Goal: Task Accomplishment & Management: Manage account settings

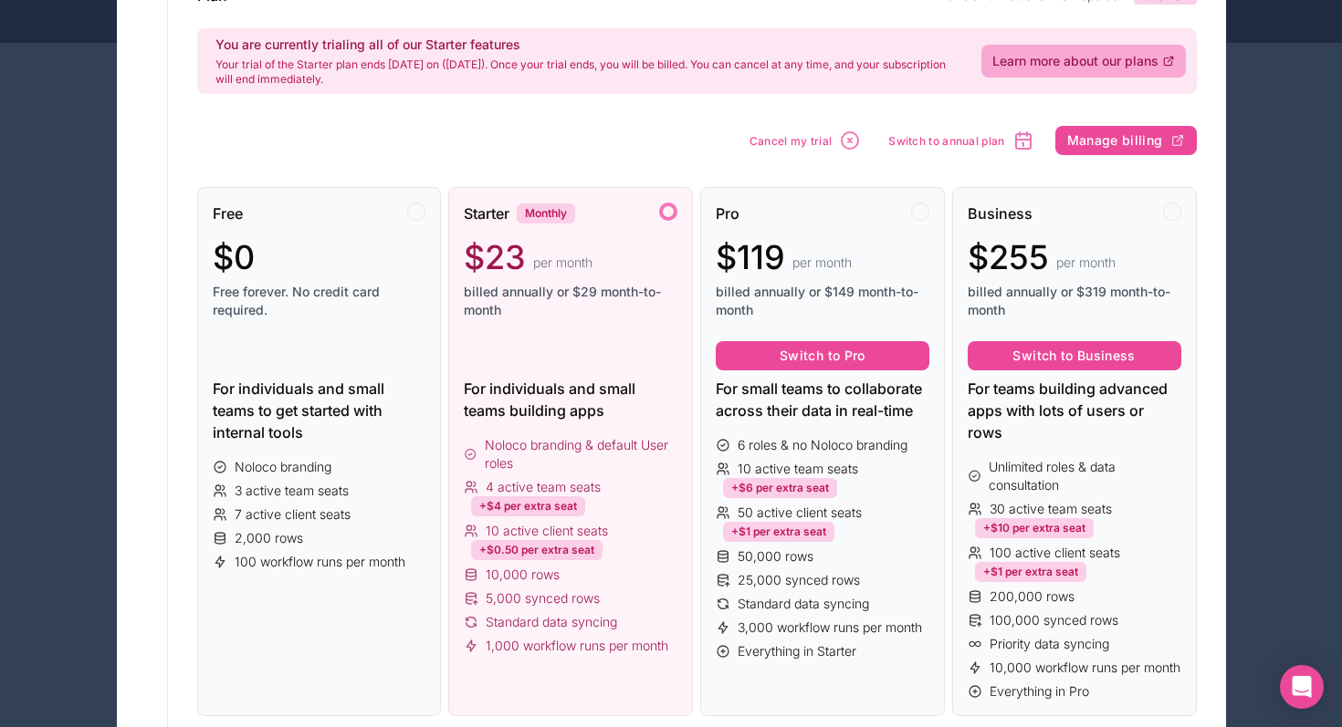
scroll to position [167, 0]
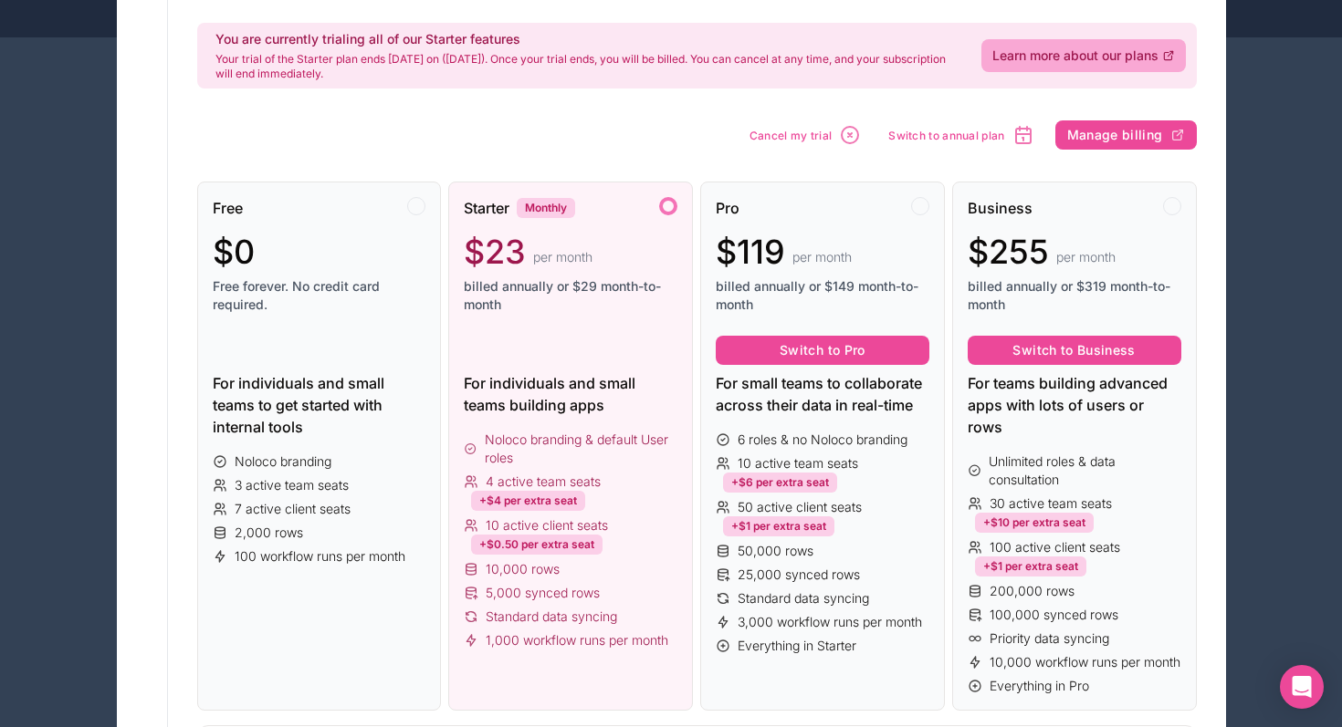
click at [601, 280] on span "billed annually or $29 month-to-month" at bounding box center [571, 295] width 214 height 37
click at [670, 205] on div at bounding box center [668, 206] width 18 height 18
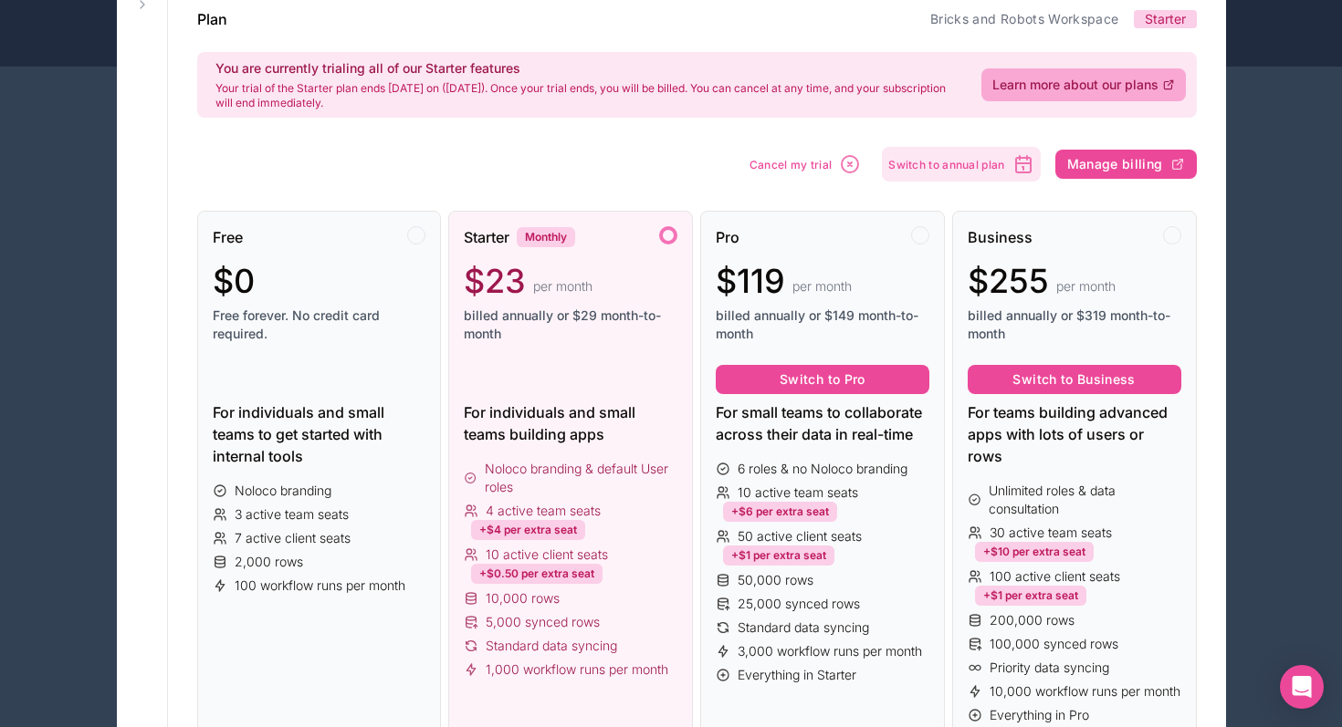
click at [928, 160] on span "Switch to annual plan" at bounding box center [946, 165] width 116 height 14
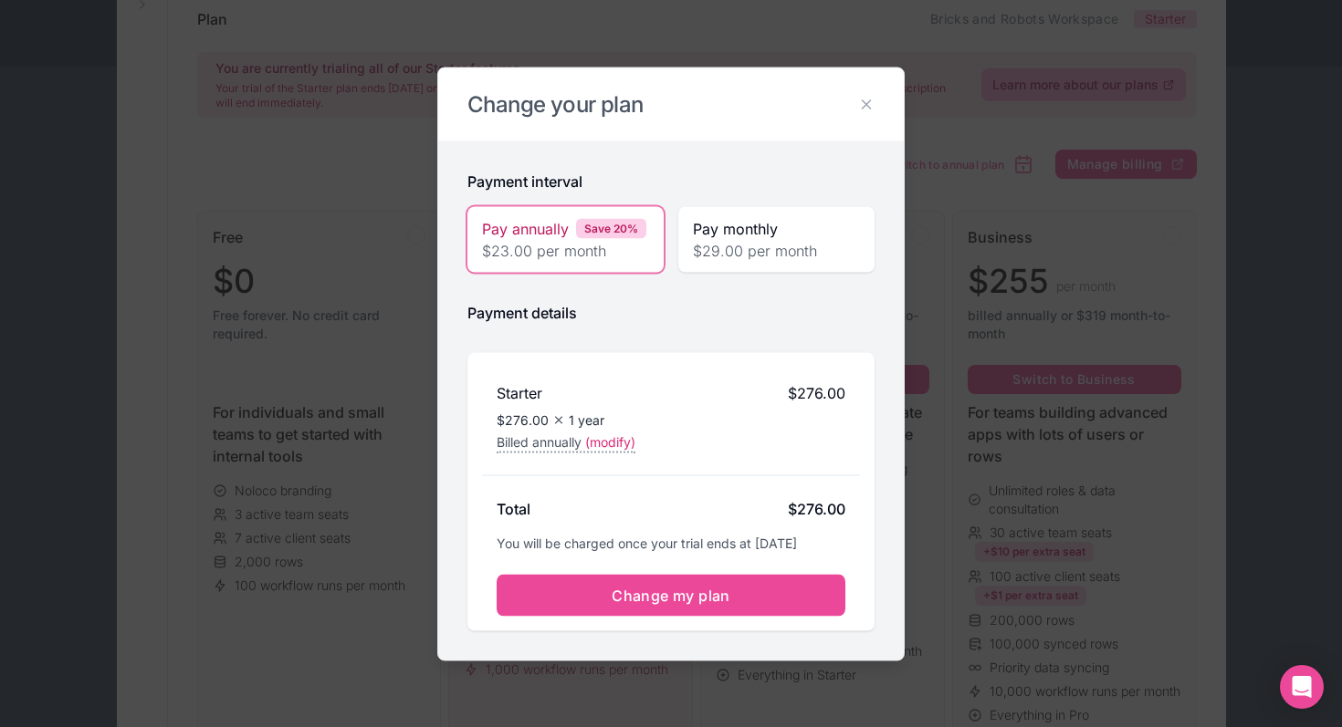
click at [744, 246] on span "$29.00 per month" at bounding box center [776, 250] width 167 height 22
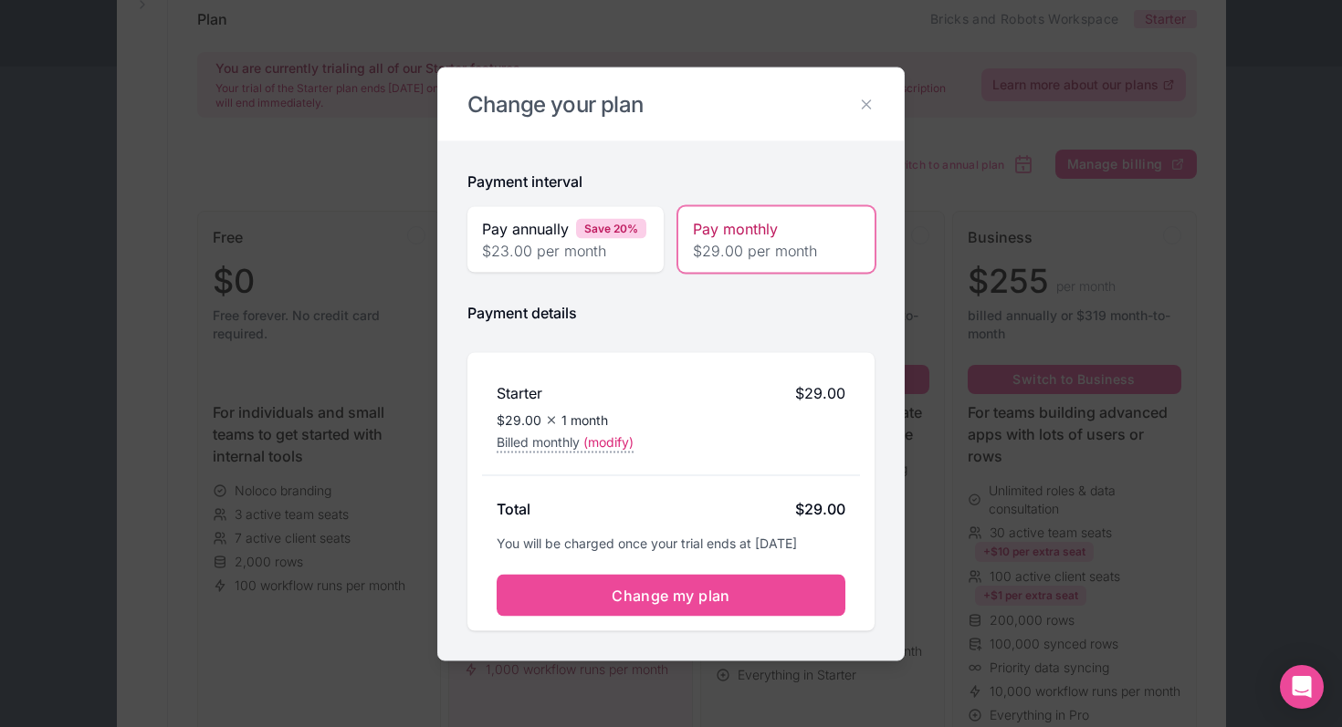
click at [602, 248] on span "$23.00 per month" at bounding box center [565, 250] width 167 height 22
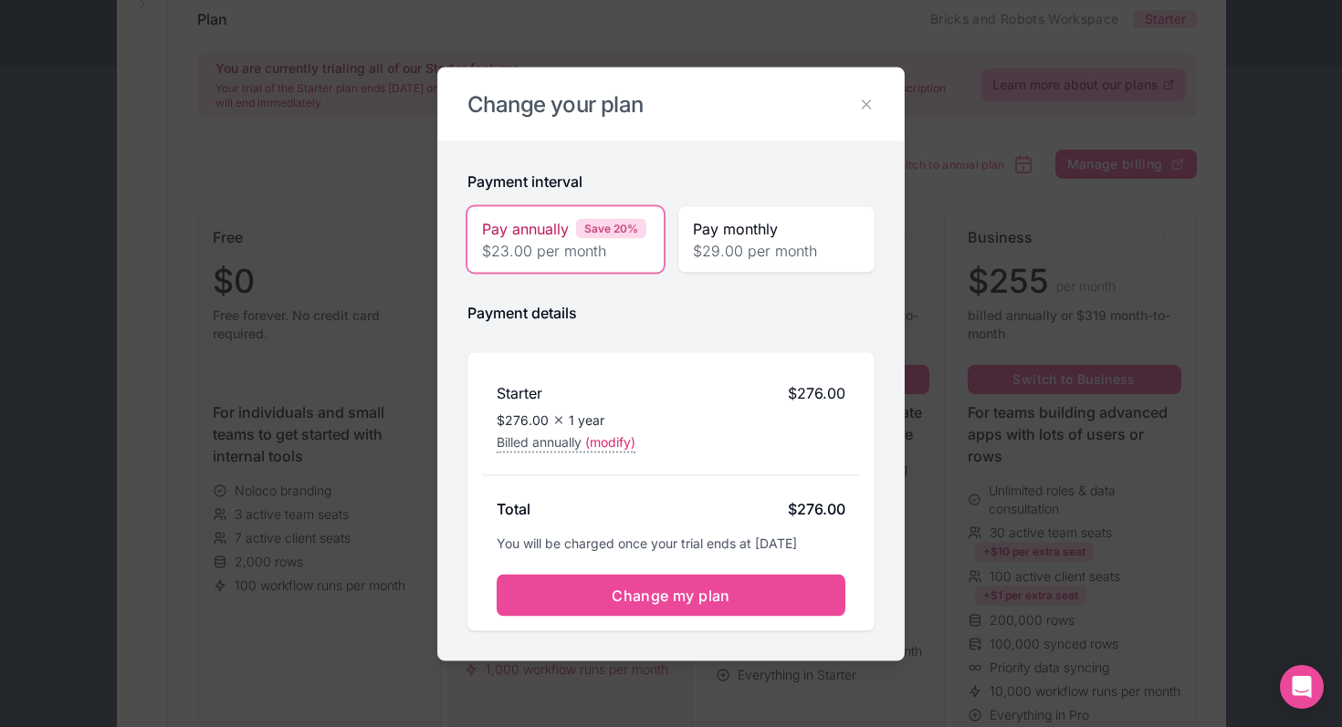
click at [583, 226] on div "Save 20%" at bounding box center [611, 228] width 70 height 20
click at [862, 97] on icon at bounding box center [866, 104] width 16 height 16
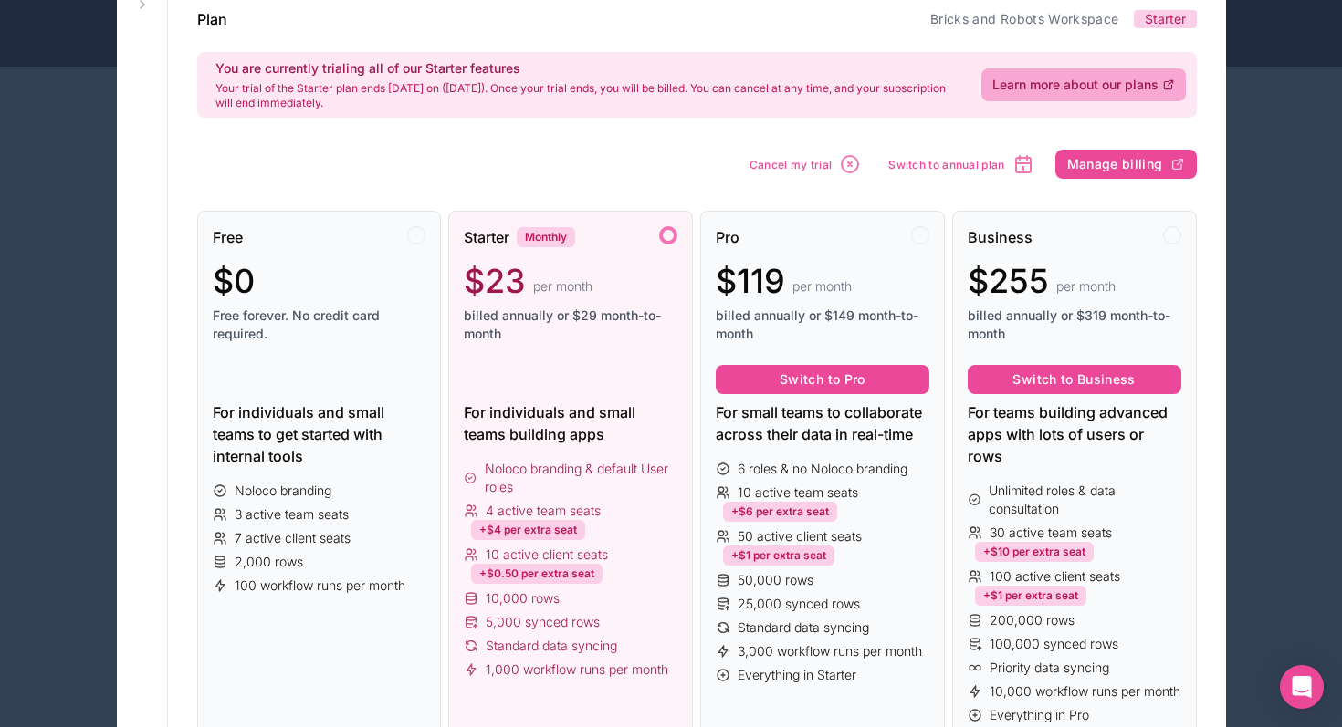
click at [539, 291] on span "per month" at bounding box center [562, 286] width 59 height 18
click at [915, 164] on span "Switch to annual plan" at bounding box center [946, 165] width 116 height 14
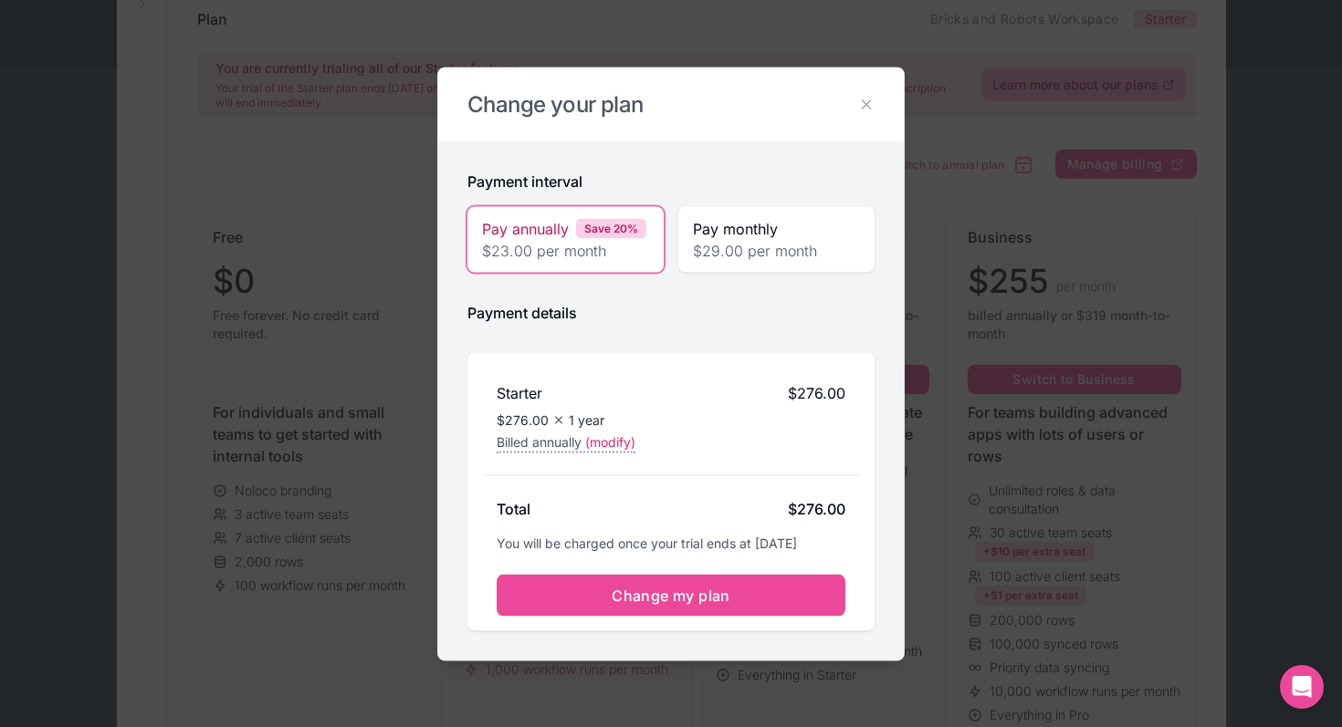
click at [594, 256] on span "$23.00 per month" at bounding box center [565, 250] width 167 height 22
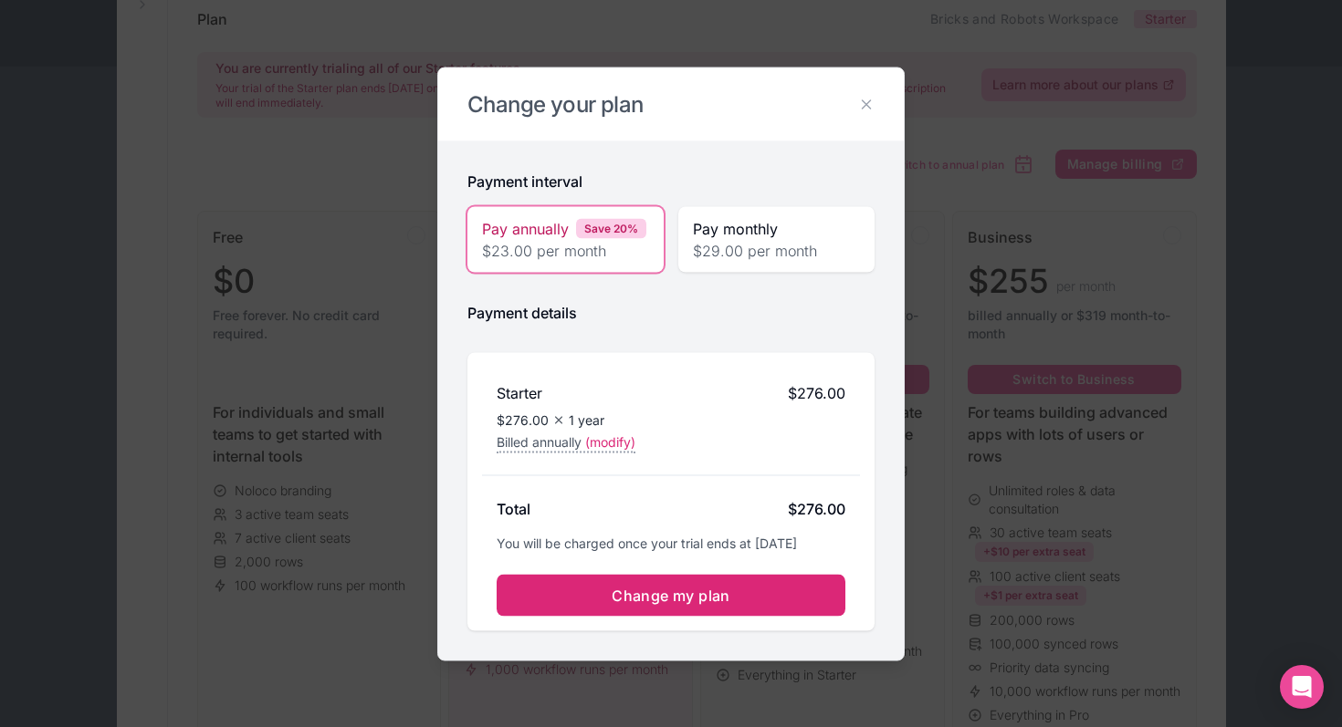
click at [562, 599] on button "Change my plan" at bounding box center [671, 595] width 349 height 42
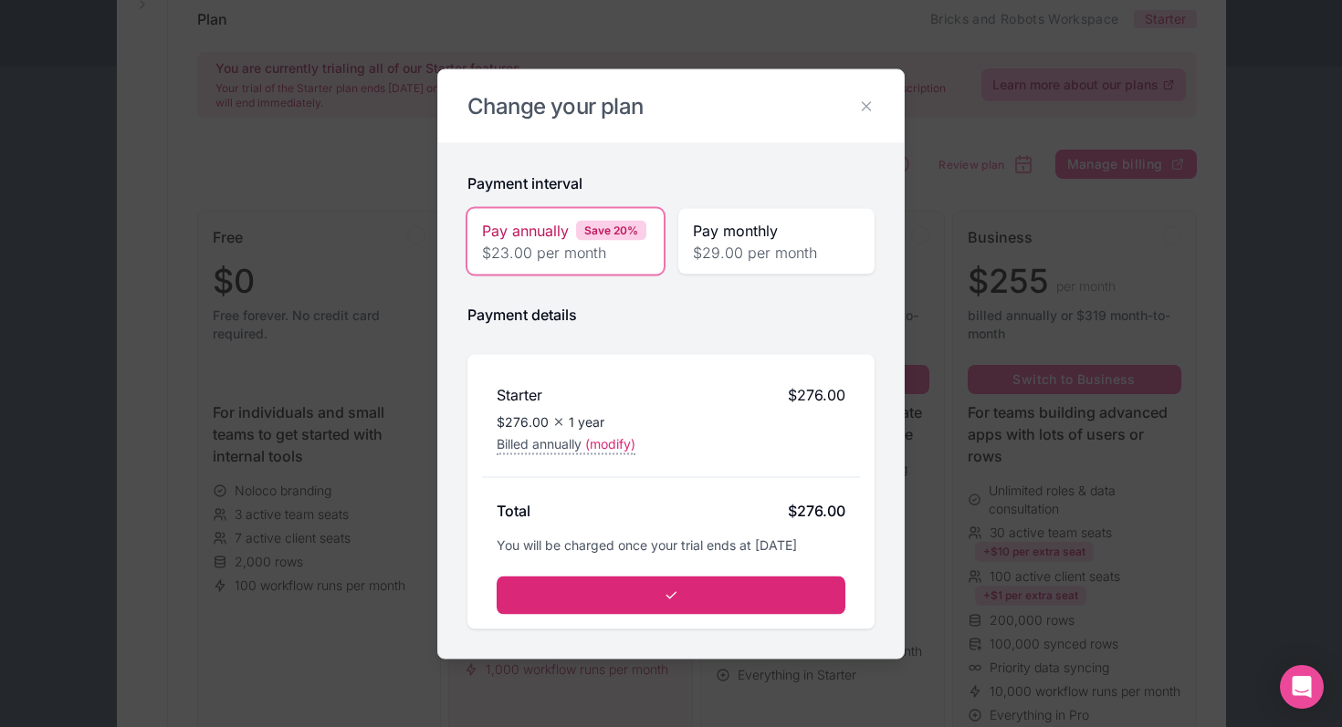
click at [606, 605] on button "submit" at bounding box center [671, 595] width 349 height 38
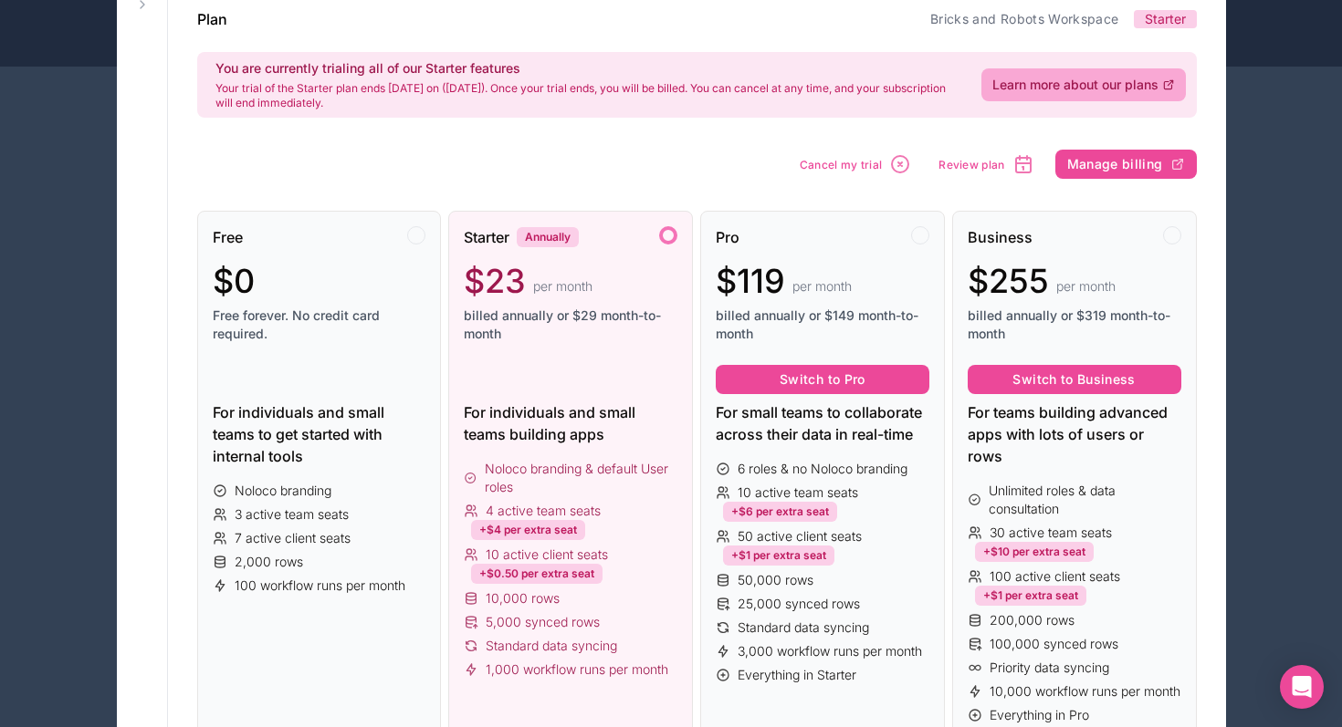
click at [586, 350] on div "Starter Annually $23 per month billed annually or $29 month-to-month" at bounding box center [571, 291] width 214 height 131
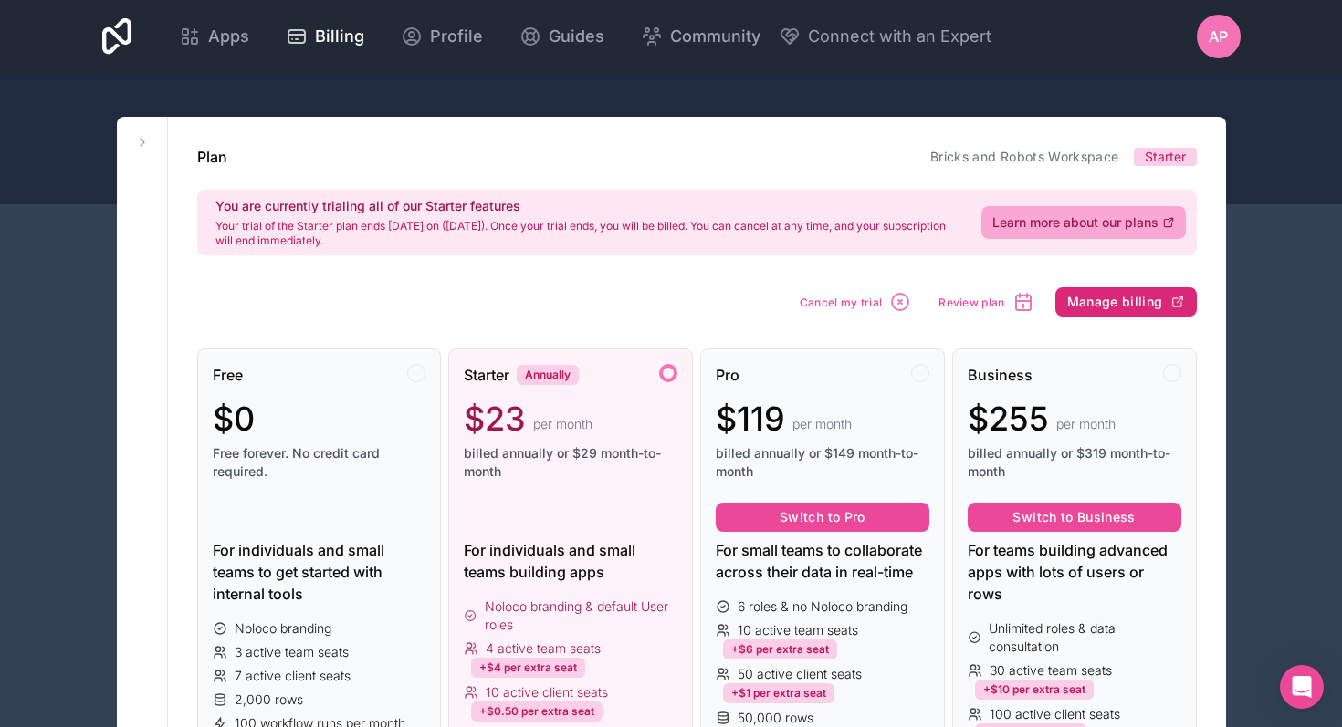
click at [1118, 301] on span "Manage billing" at bounding box center [1115, 302] width 96 height 16
